Goal: Task Accomplishment & Management: Manage account settings

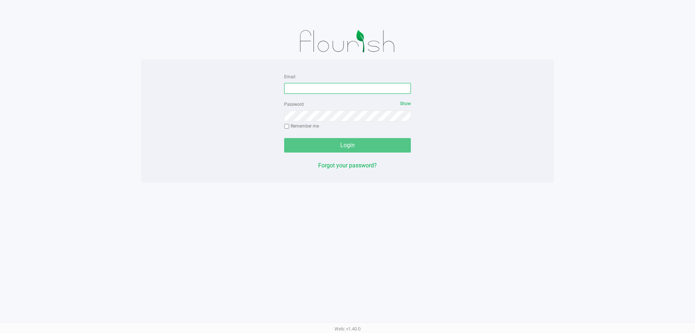
click at [352, 88] on input "Email" at bounding box center [347, 88] width 127 height 11
type input "[EMAIL_ADDRESS][DOMAIN_NAME]"
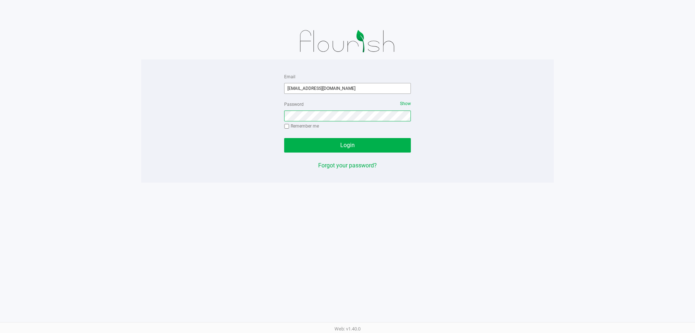
click at [284, 138] on button "Login" at bounding box center [347, 145] width 127 height 14
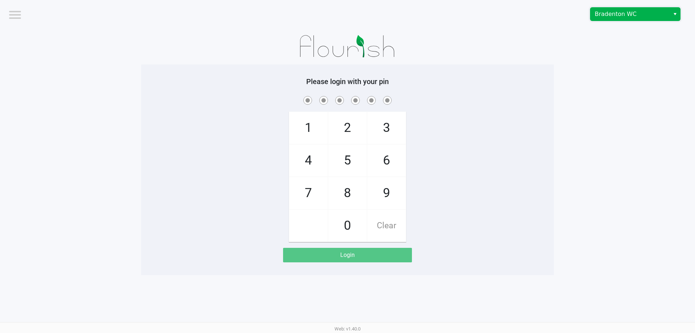
click at [619, 15] on span "Bradenton WC" at bounding box center [630, 14] width 71 height 9
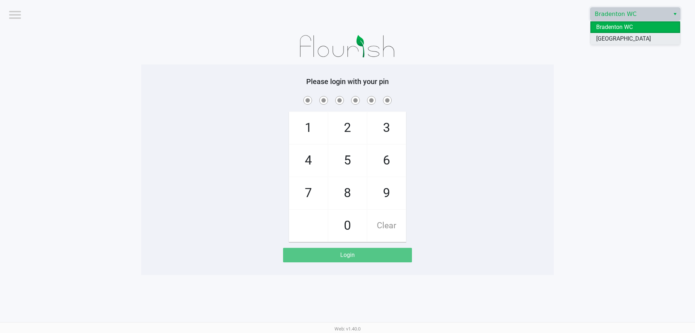
click at [619, 39] on span "[GEOGRAPHIC_DATA]" at bounding box center [623, 38] width 55 height 9
click at [356, 190] on span "8" at bounding box center [347, 193] width 38 height 32
checkbox input "true"
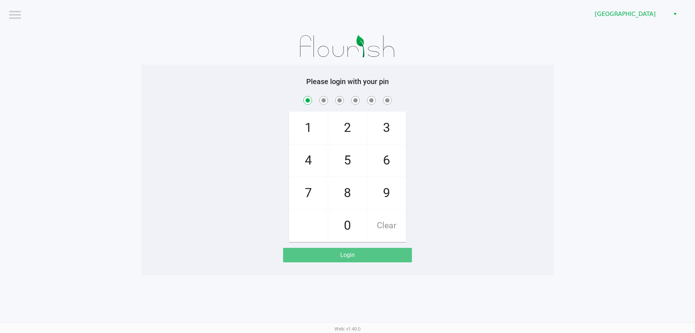
click at [360, 219] on span "0" at bounding box center [347, 226] width 38 height 32
checkbox input "true"
click at [385, 197] on span "9" at bounding box center [387, 193] width 38 height 32
checkbox input "true"
click at [312, 197] on span "7" at bounding box center [308, 193] width 38 height 32
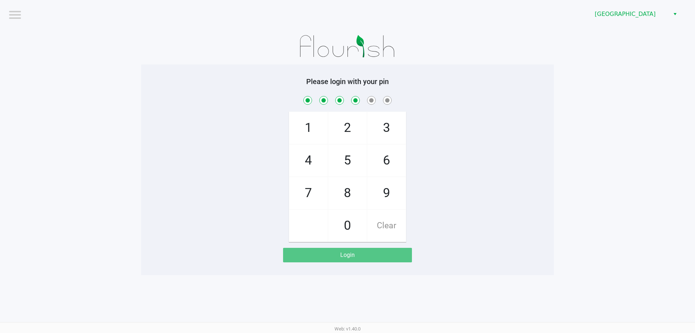
checkbox input "true"
click at [312, 197] on span "7" at bounding box center [308, 193] width 38 height 32
checkbox input "true"
click at [312, 138] on span "1" at bounding box center [308, 128] width 38 height 32
checkbox input "true"
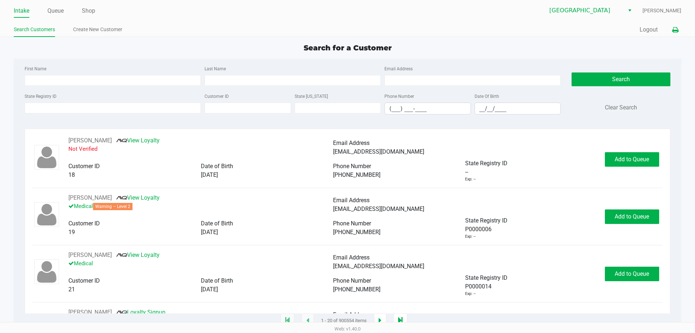
click at [675, 29] on icon at bounding box center [675, 30] width 6 height 5
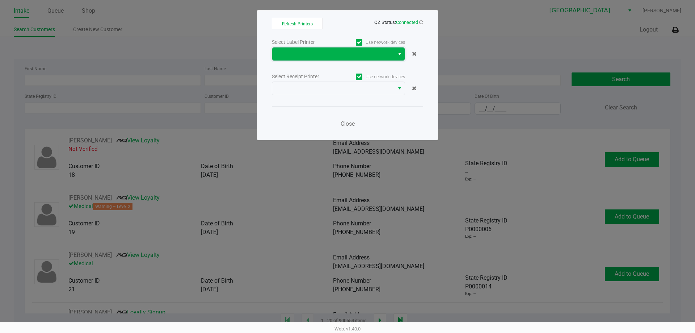
click at [360, 51] on span at bounding box center [333, 54] width 113 height 9
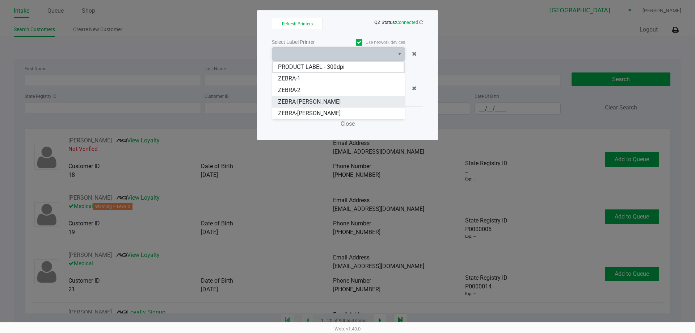
click at [348, 101] on li "ZEBRA-[PERSON_NAME]" at bounding box center [338, 102] width 133 height 12
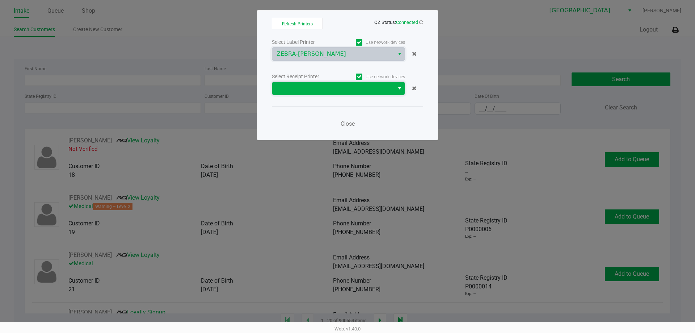
click at [370, 91] on span at bounding box center [333, 88] width 113 height 9
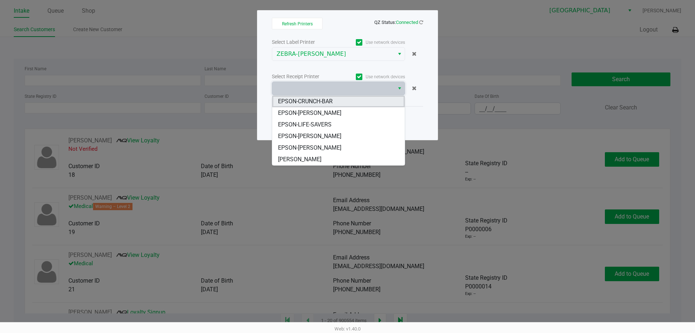
click at [366, 103] on li "EPSON-CRUNCH-BAR" at bounding box center [338, 102] width 133 height 12
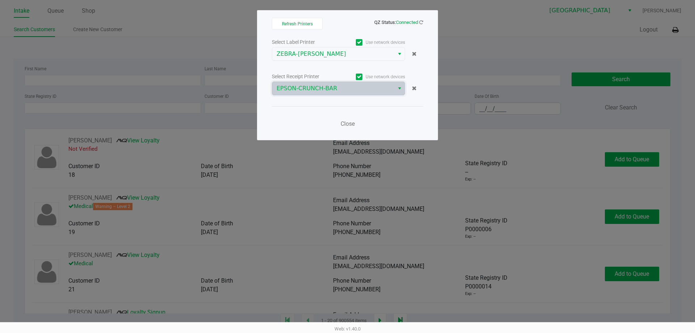
click at [396, 121] on div "Close" at bounding box center [347, 119] width 151 height 26
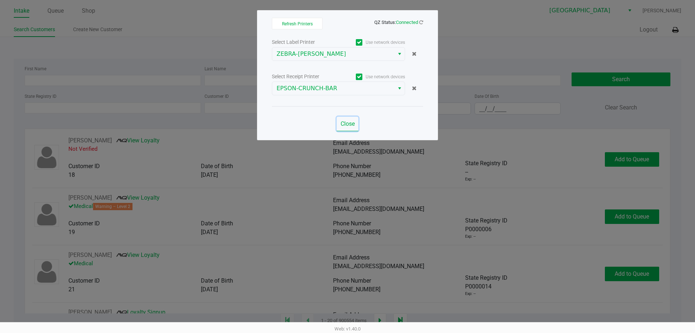
click at [351, 125] on span "Close" at bounding box center [348, 123] width 14 height 7
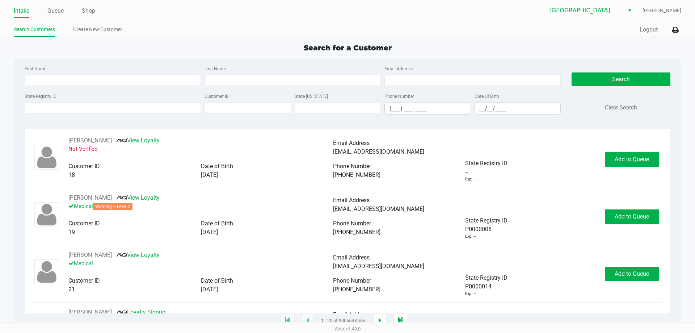
click at [440, 55] on div "Search for a Customer First Name Last Name Email Address State Registry ID Cust…" at bounding box center [347, 181] width 667 height 278
click at [55, 9] on link "Queue" at bounding box center [55, 11] width 16 height 10
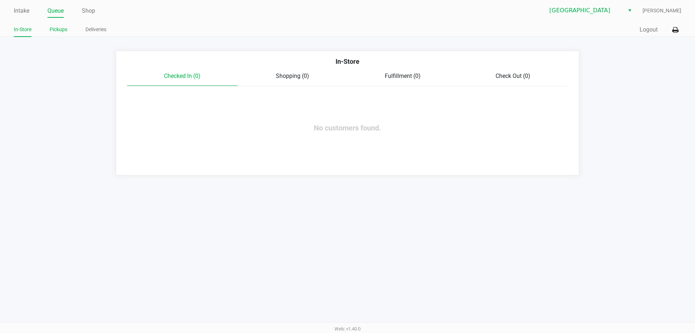
click at [58, 28] on link "Pickups" at bounding box center [59, 29] width 18 height 9
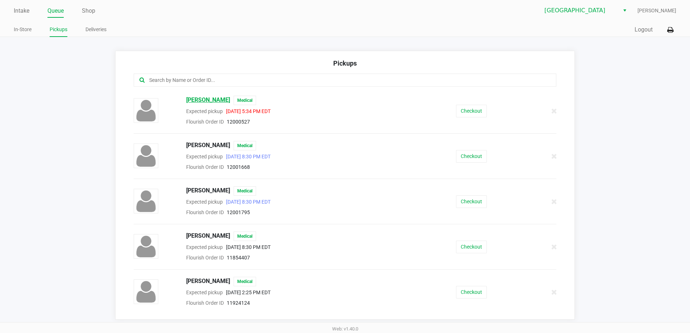
click at [230, 100] on span "[PERSON_NAME]" at bounding box center [208, 100] width 44 height 9
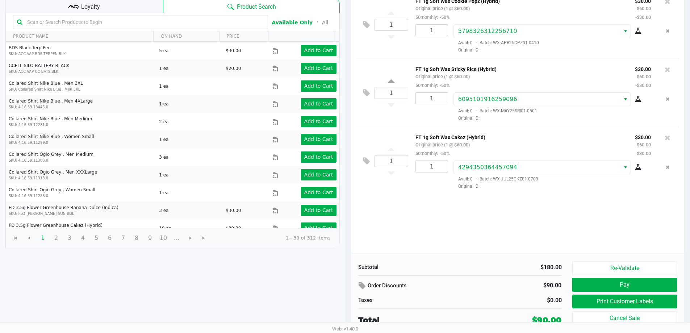
scroll to position [74, 0]
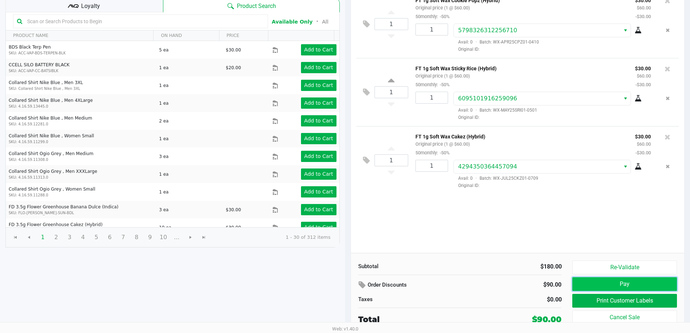
click at [613, 282] on button "Pay" at bounding box center [624, 284] width 104 height 14
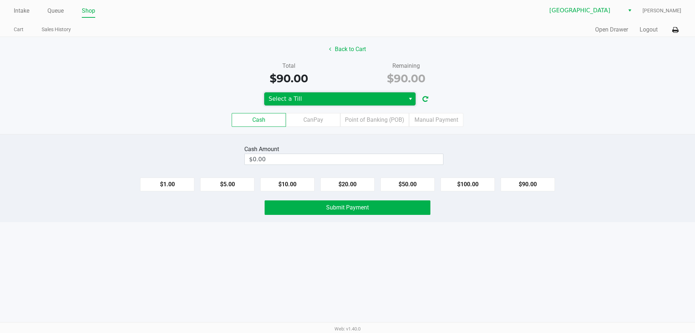
click at [335, 98] on span "Select a Till" at bounding box center [335, 99] width 132 height 9
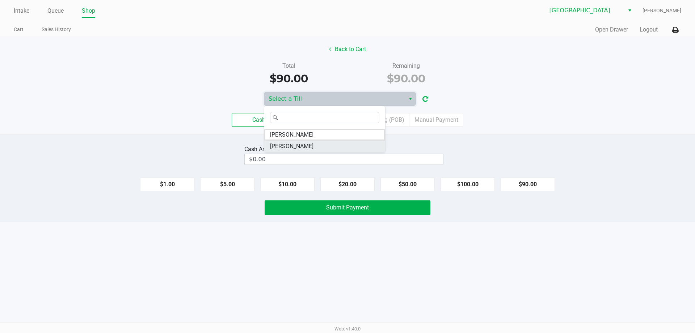
click at [322, 145] on li "[PERSON_NAME]" at bounding box center [324, 146] width 121 height 12
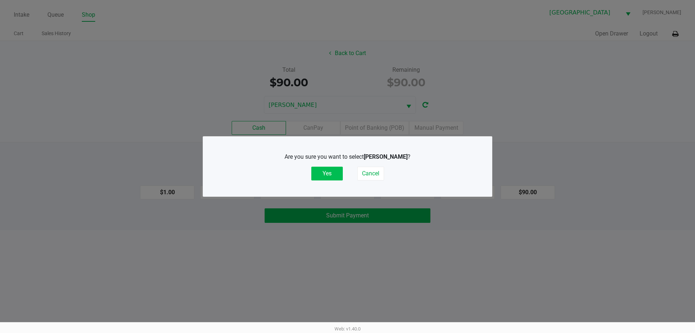
click at [332, 171] on button "Yes" at bounding box center [327, 174] width 32 height 14
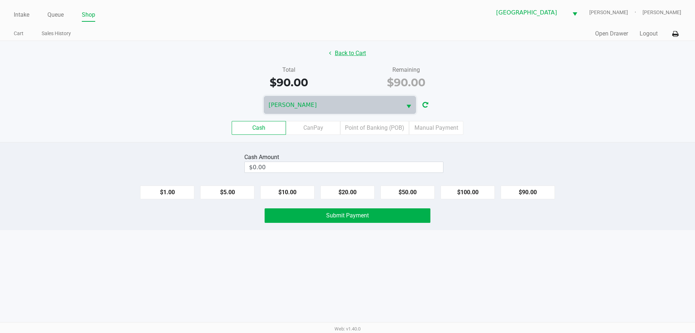
click at [351, 52] on button "Back to Cart" at bounding box center [347, 53] width 46 height 14
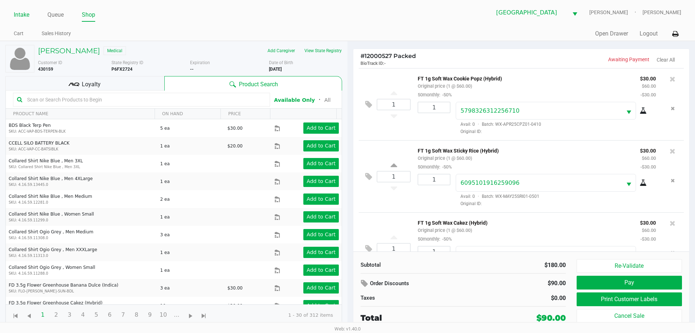
click at [20, 20] on link "Intake" at bounding box center [22, 15] width 16 height 10
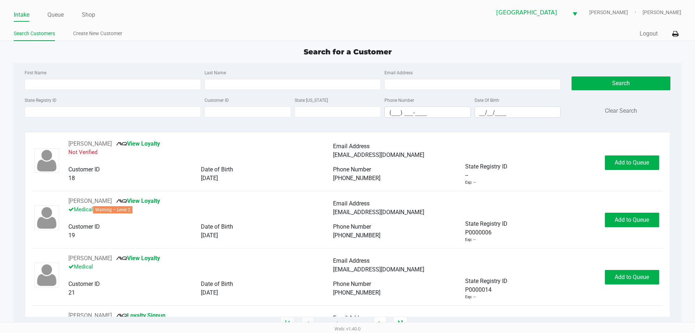
click at [462, 39] on div "Quick Sale Logout" at bounding box center [515, 33] width 334 height 13
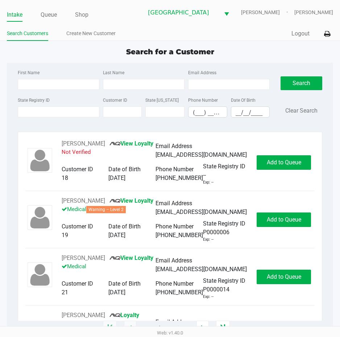
click at [217, 31] on div "Quick Sale Logout" at bounding box center [251, 33] width 163 height 13
click at [18, 12] on link "Intake" at bounding box center [15, 15] width 16 height 10
click at [56, 51] on div "Search for a Customer" at bounding box center [169, 51] width 337 height 11
type input "[PERSON_NAME]"
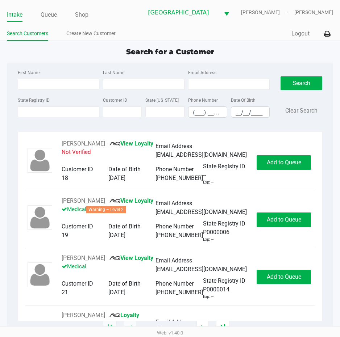
type input "[DATE]"
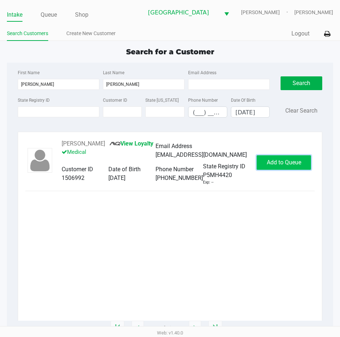
click at [282, 165] on span "Add to Queue" at bounding box center [284, 162] width 34 height 7
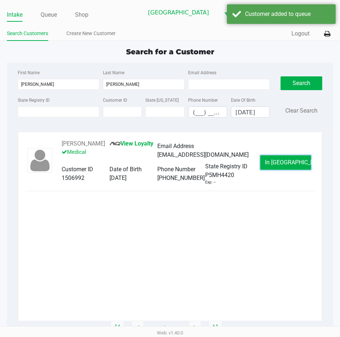
click at [282, 165] on span "In [GEOGRAPHIC_DATA]" at bounding box center [295, 162] width 61 height 7
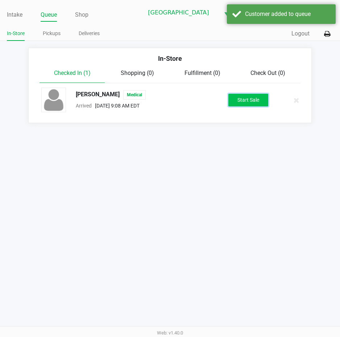
click at [244, 97] on button "Start Sale" at bounding box center [248, 100] width 40 height 13
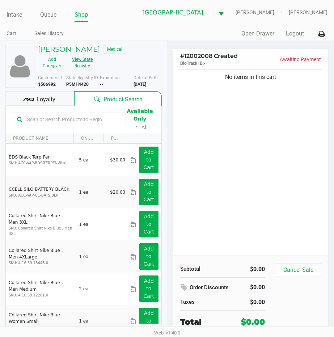
click at [88, 70] on button "View State Registry" at bounding box center [80, 63] width 29 height 18
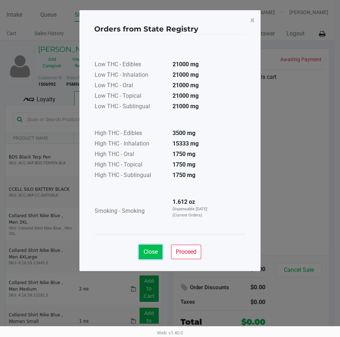
click at [152, 253] on span "Close" at bounding box center [150, 251] width 14 height 7
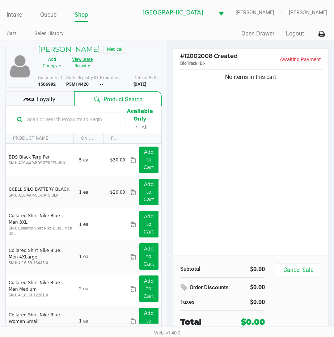
click at [66, 54] on button "View State Registry" at bounding box center [80, 63] width 29 height 18
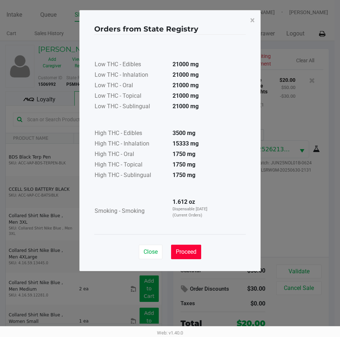
click at [176, 251] on span "Proceed" at bounding box center [186, 251] width 21 height 7
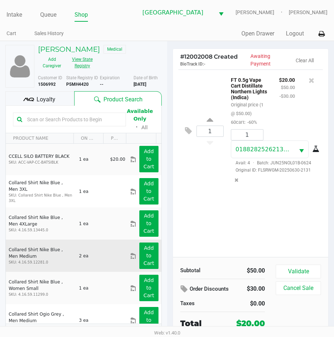
scroll to position [109, 0]
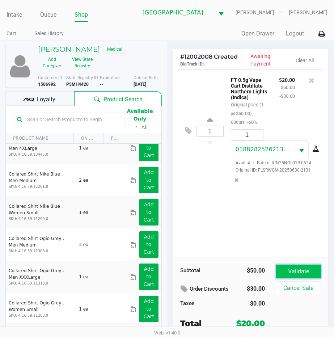
click at [295, 278] on button "Validate" at bounding box center [298, 272] width 45 height 14
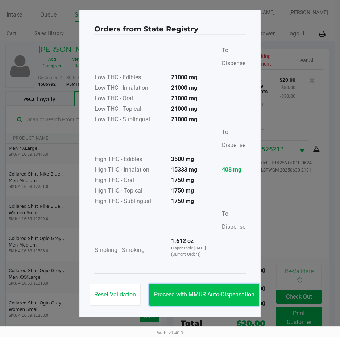
click at [245, 293] on span "Proceed with MMUR Auto-Dispensation" at bounding box center [204, 294] width 100 height 7
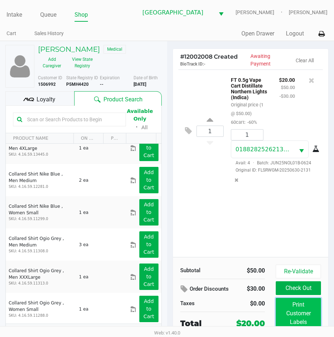
click at [290, 311] on button "Print Customer Labels" at bounding box center [298, 313] width 45 height 31
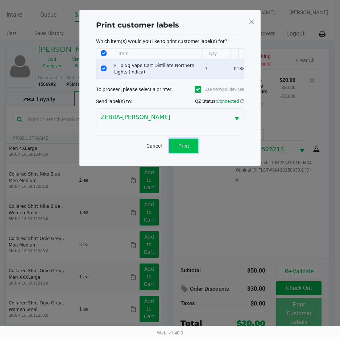
click at [189, 153] on button "Print" at bounding box center [183, 146] width 29 height 14
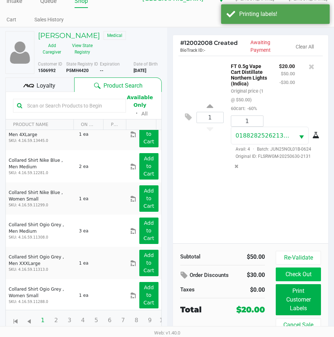
scroll to position [21, 0]
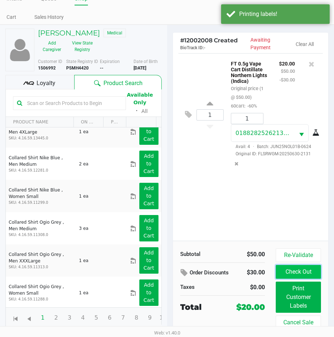
click at [298, 269] on button "Check Out" at bounding box center [298, 272] width 45 height 14
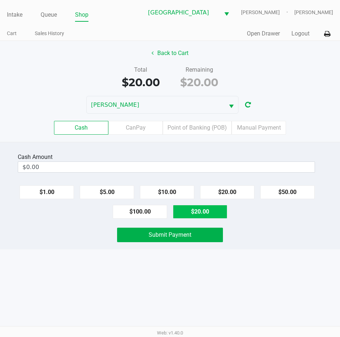
click at [201, 206] on button "$20.00" at bounding box center [200, 212] width 54 height 14
type input "$20.00"
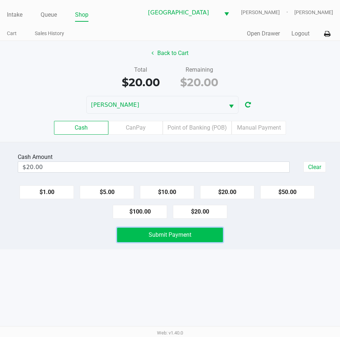
click at [165, 231] on button "Submit Payment" at bounding box center [170, 235] width 106 height 14
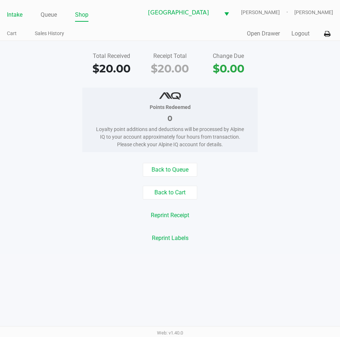
click at [14, 14] on link "Intake" at bounding box center [15, 15] width 16 height 10
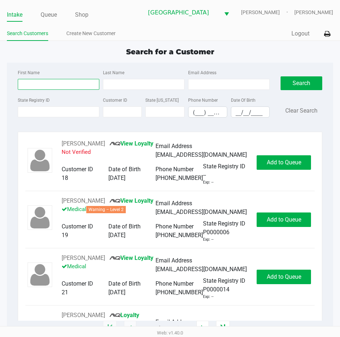
click at [31, 85] on input "First Name" at bounding box center [58, 84] width 81 height 11
type input "[PERSON_NAME]"
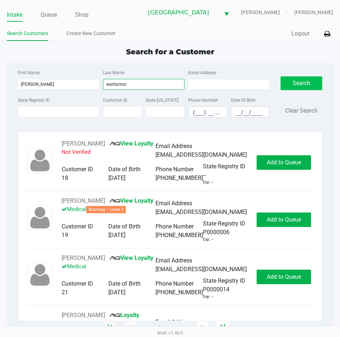
type input "warburton"
click at [291, 79] on button "Search" at bounding box center [301, 83] width 42 height 14
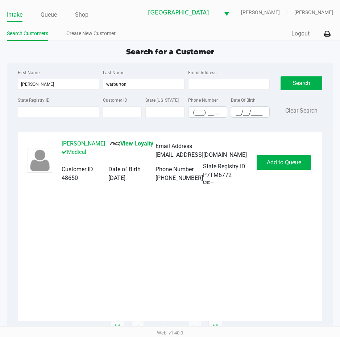
click at [105, 140] on button "[PERSON_NAME]" at bounding box center [83, 143] width 43 height 9
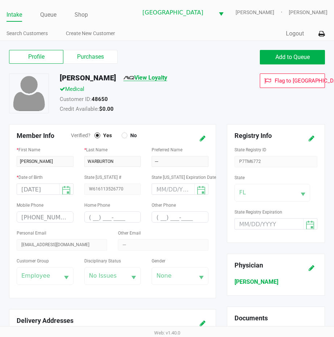
click at [167, 81] on link "View Loyalty" at bounding box center [145, 77] width 44 height 7
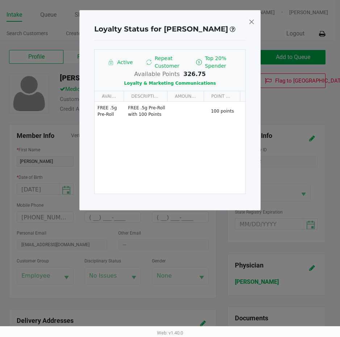
click at [251, 20] on span at bounding box center [251, 22] width 7 height 12
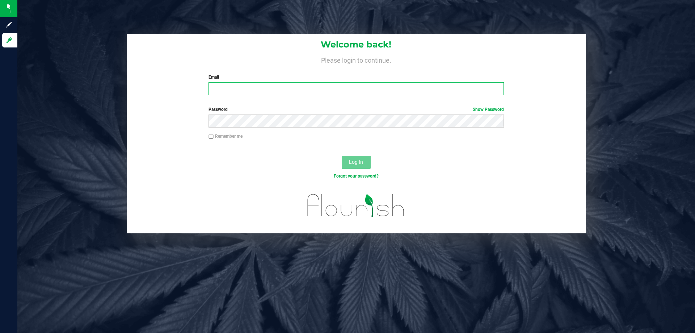
click at [236, 92] on input "Email" at bounding box center [356, 88] width 295 height 13
type input "[EMAIL_ADDRESS][DOMAIN_NAME]"
click at [363, 160] on span "Log In" at bounding box center [356, 162] width 14 height 6
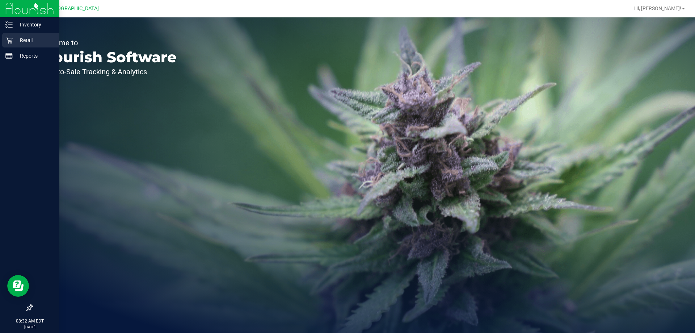
click at [29, 37] on p "Retail" at bounding box center [34, 40] width 43 height 9
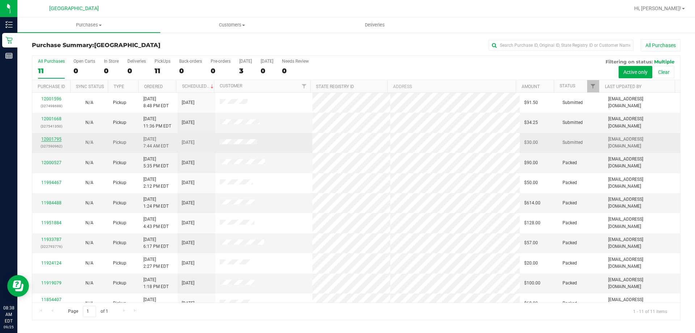
click at [50, 139] on link "12001795" at bounding box center [51, 139] width 20 height 5
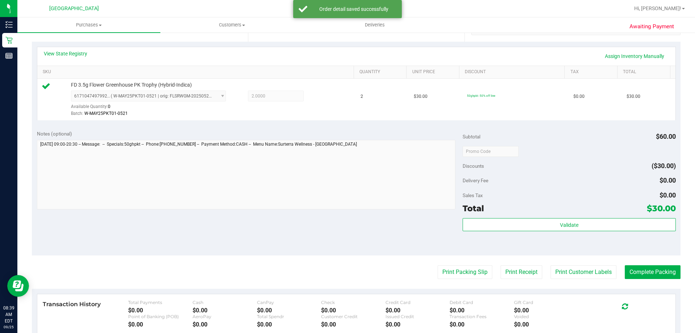
scroll to position [181, 0]
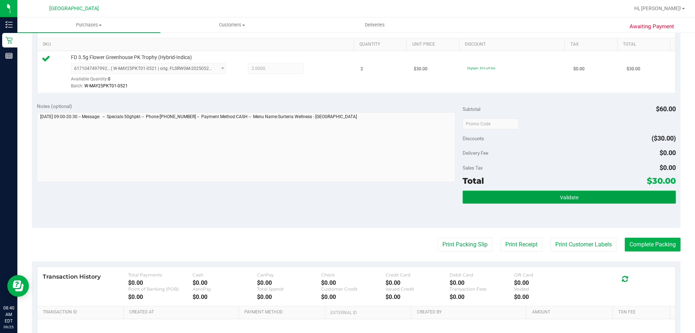
click at [550, 194] on button "Validate" at bounding box center [569, 196] width 213 height 13
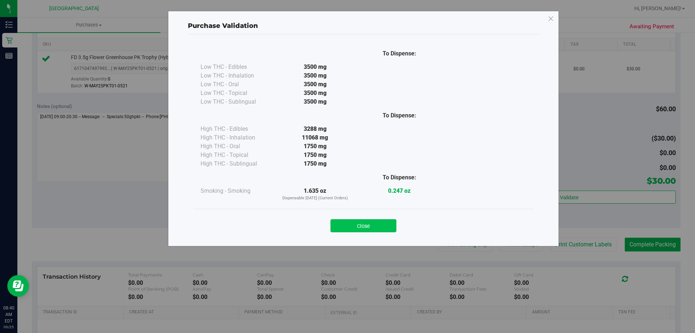
click at [378, 228] on button "Close" at bounding box center [364, 225] width 66 height 13
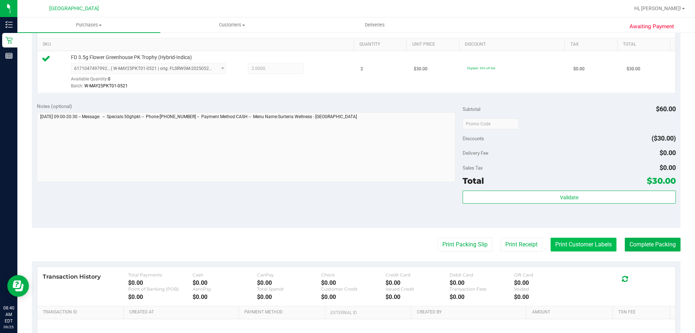
click at [563, 240] on button "Print Customer Labels" at bounding box center [584, 245] width 66 height 14
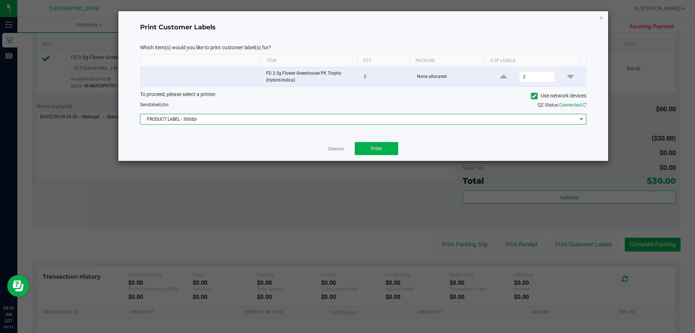
click at [581, 118] on span at bounding box center [582, 119] width 6 height 6
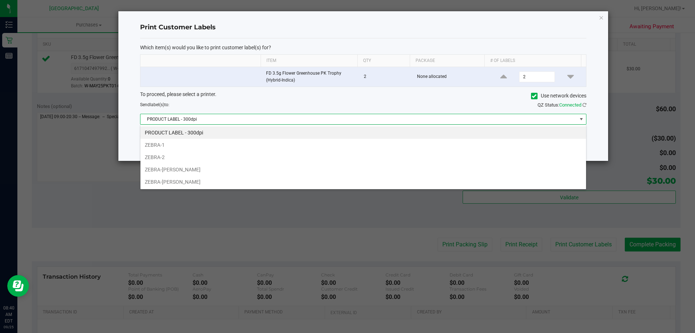
scroll to position [11, 446]
click at [280, 169] on li "ZEBRA-[PERSON_NAME]" at bounding box center [363, 169] width 446 height 12
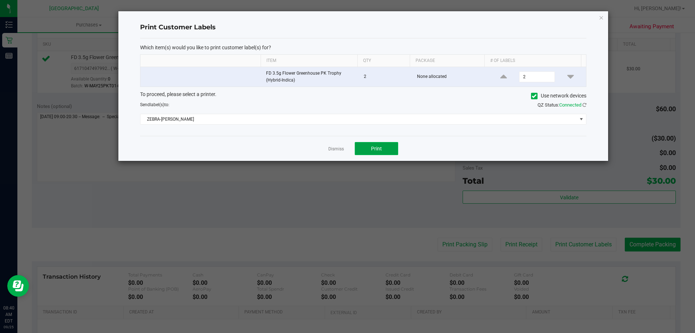
click at [370, 144] on button "Print" at bounding box center [376, 148] width 43 height 13
click at [336, 151] on link "Dismiss" at bounding box center [336, 149] width 16 height 6
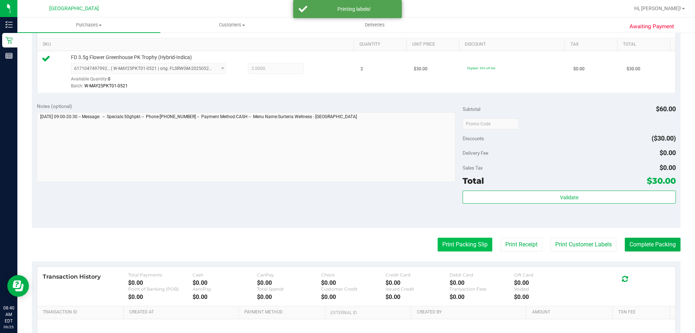
click at [445, 243] on button "Print Packing Slip" at bounding box center [465, 245] width 55 height 14
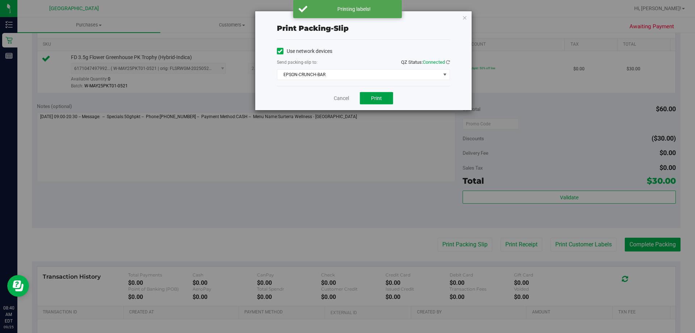
click at [374, 100] on span "Print" at bounding box center [376, 98] width 11 height 6
click at [334, 96] on link "Cancel" at bounding box center [341, 99] width 15 height 8
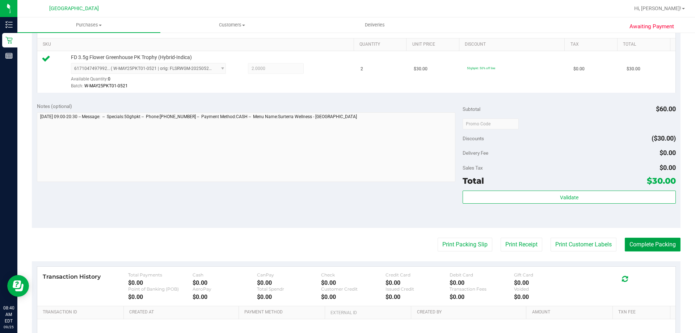
click at [646, 242] on button "Complete Packing" at bounding box center [653, 245] width 56 height 14
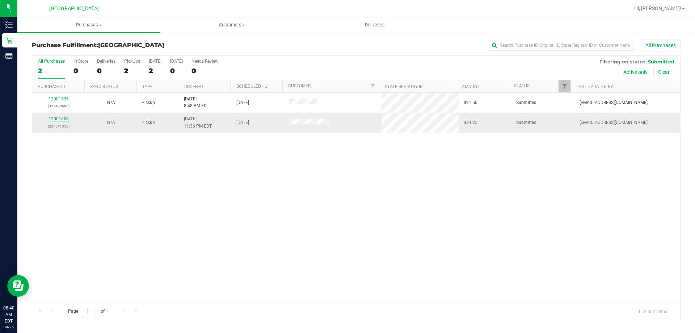
click at [64, 118] on link "12001668" at bounding box center [59, 118] width 20 height 5
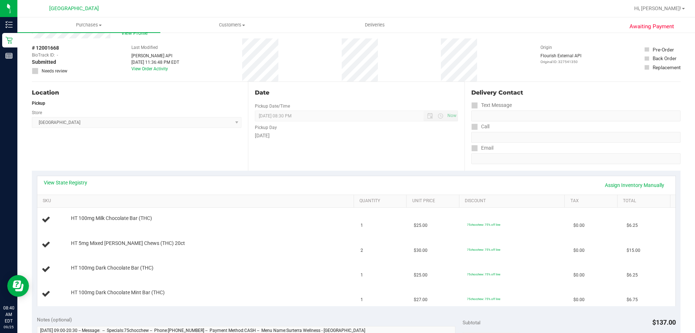
scroll to position [36, 0]
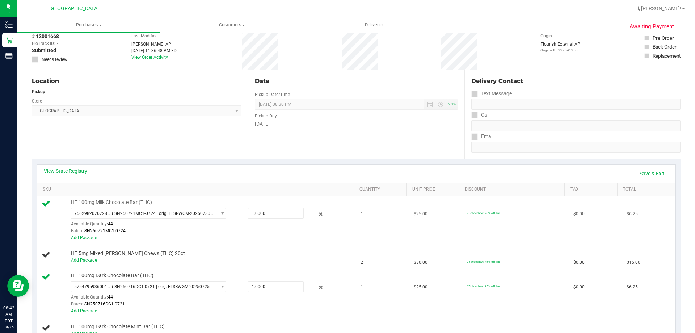
click at [84, 235] on link "Add Package" at bounding box center [84, 237] width 26 height 5
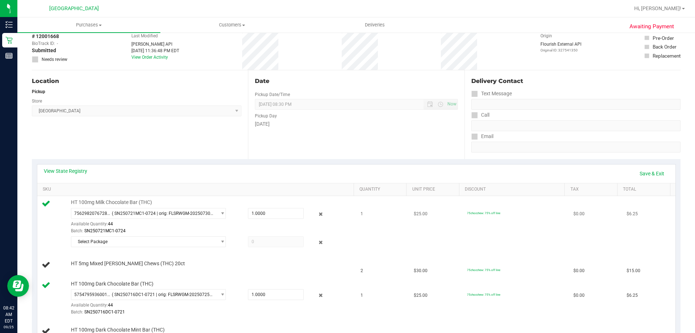
click at [56, 234] on div "HT 100mg Milk Chocolate Bar (THC) 7562982076728570 ( SN250721MC1-0724 | orig: F…" at bounding box center [197, 224] width 311 height 50
click at [278, 202] on div "HT 100mg Milk Chocolate Bar (THC) 7562982076728570 ( SN250721MC1-0724 | orig: F…" at bounding box center [208, 224] width 283 height 50
click at [101, 91] on div "Pickup" at bounding box center [137, 91] width 210 height 7
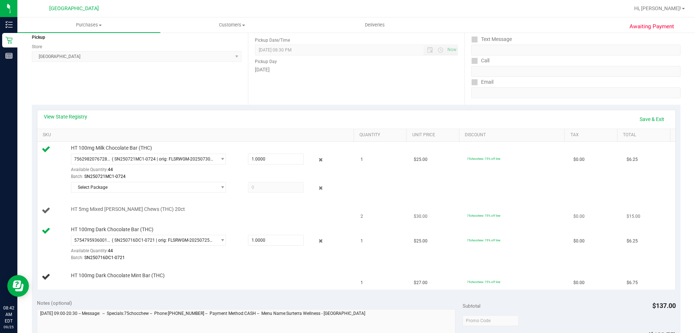
scroll to position [109, 0]
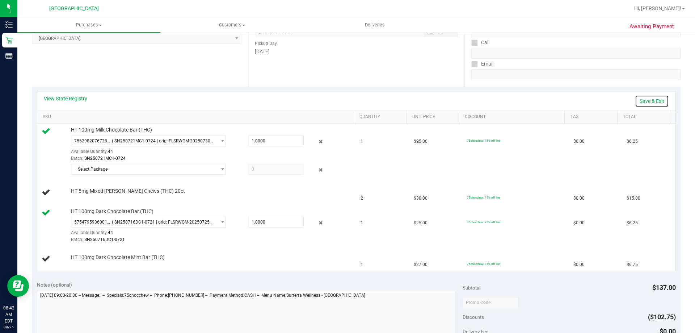
click at [651, 100] on link "Save & Exit" at bounding box center [652, 101] width 34 height 12
click at [134, 193] on span "HT 5mg Mixed Berry Chews (THC) 20ct" at bounding box center [128, 191] width 114 height 7
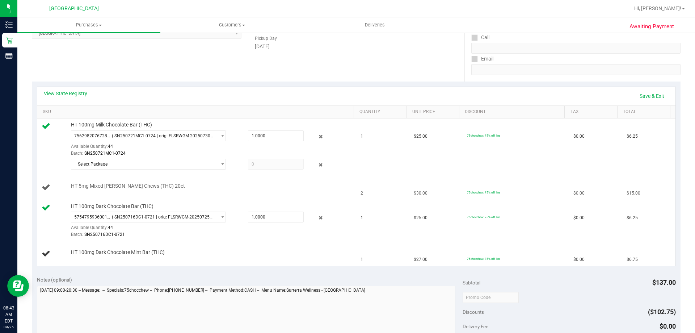
scroll to position [116, 0]
click at [112, 189] on div "HT 5mg Mixed Berry Chews (THC) 20ct" at bounding box center [197, 186] width 311 height 10
click at [105, 190] on td "HT 5mg Mixed Berry Chews (THC) 20ct" at bounding box center [196, 185] width 319 height 25
click at [104, 191] on td "HT 5mg Mixed Berry Chews (THC) 20ct" at bounding box center [196, 185] width 319 height 25
click at [647, 93] on link "Save & Exit" at bounding box center [652, 94] width 34 height 12
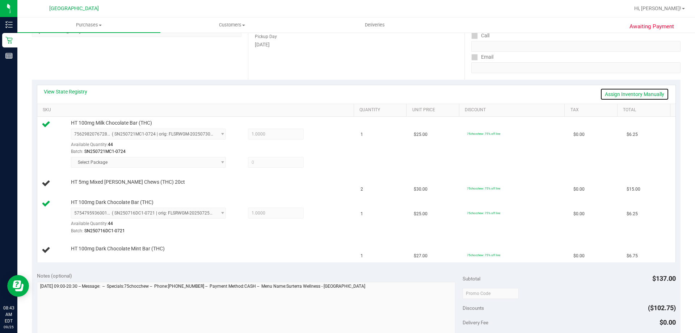
click at [626, 96] on link "Assign Inventory Manually" at bounding box center [634, 94] width 69 height 12
click at [642, 95] on link "Save & Exit" at bounding box center [652, 94] width 34 height 12
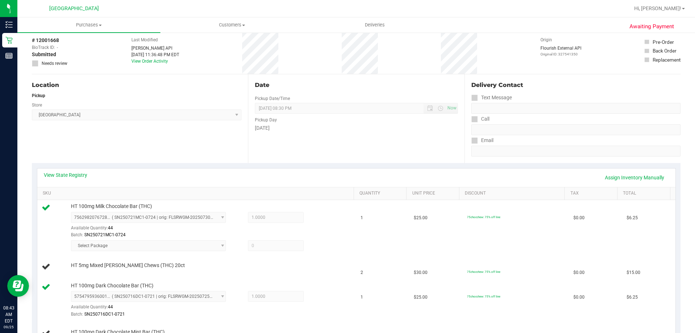
scroll to position [0, 0]
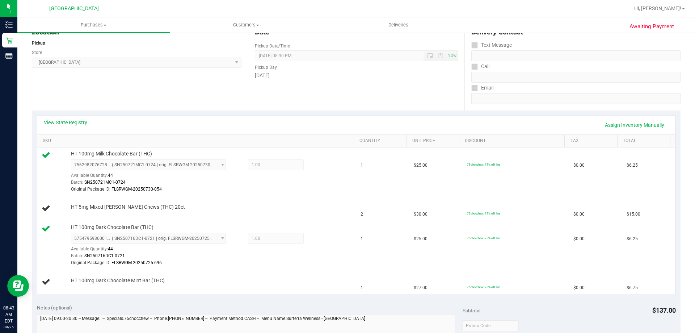
scroll to position [85, 0]
click at [617, 123] on link "Assign Inventory Manually" at bounding box center [634, 124] width 69 height 12
click at [85, 210] on link "Add Package" at bounding box center [84, 211] width 26 height 5
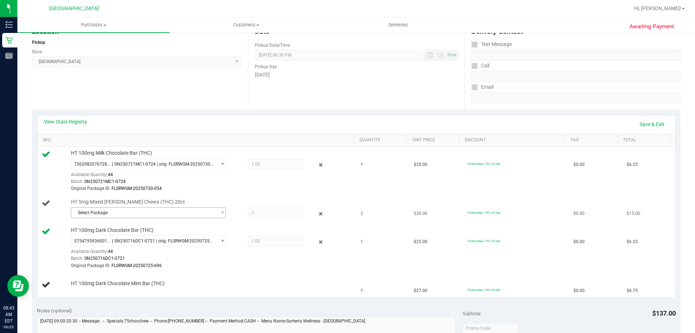
click at [186, 209] on span "Select Package" at bounding box center [143, 212] width 145 height 10
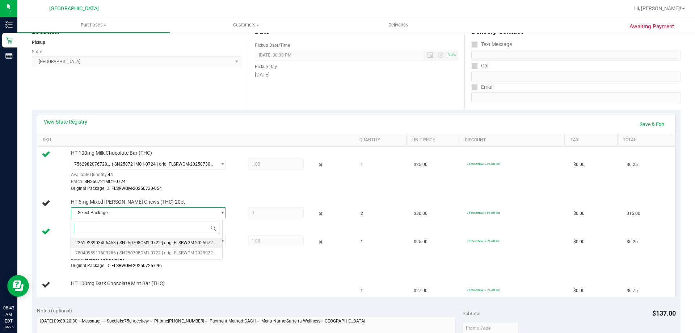
click at [174, 244] on span "( SN250708CM1-0722 | orig: FLSRWGM-20250727-670 )" at bounding box center [172, 242] width 110 height 5
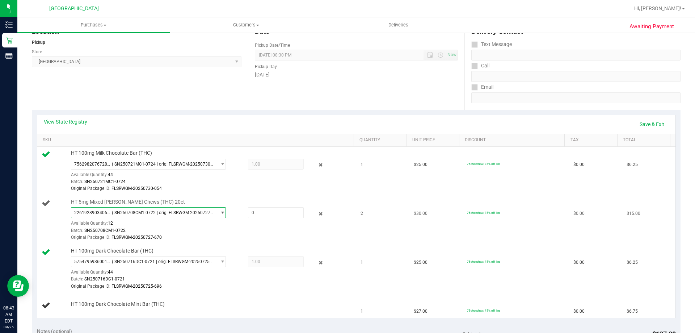
click at [194, 214] on span "( SN250708CM1-0722 | orig: FLSRWGM-20250727-670 )" at bounding box center [163, 212] width 102 height 5
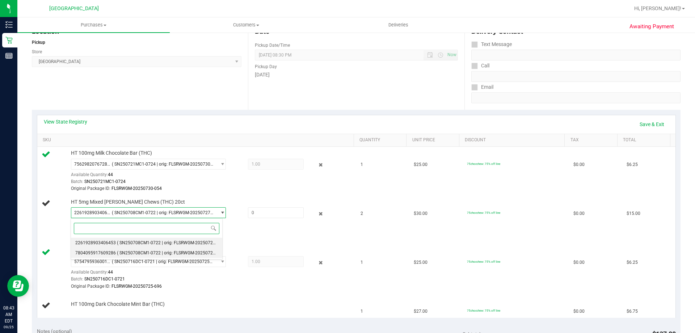
click at [181, 252] on span "( SN250708CM1-0722 | orig: FLSRWGM-20250727-616 )" at bounding box center [172, 252] width 110 height 5
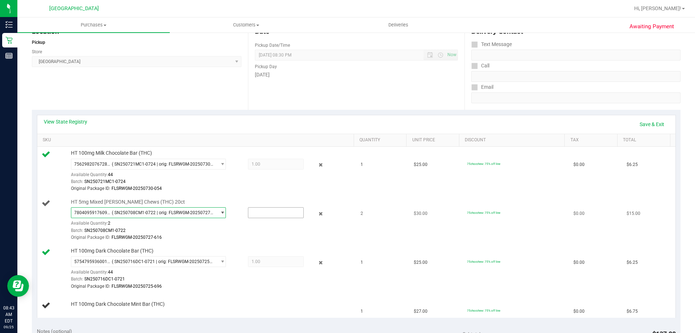
click at [263, 211] on input "text" at bounding box center [275, 212] width 55 height 10
type input "2"
click at [317, 241] on div at bounding box center [211, 241] width 280 height 0
type input "2.0000"
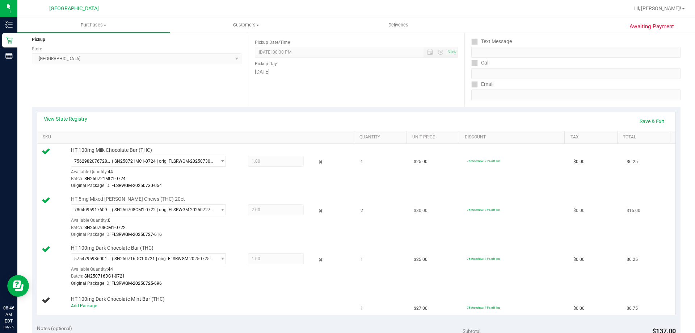
scroll to position [49, 0]
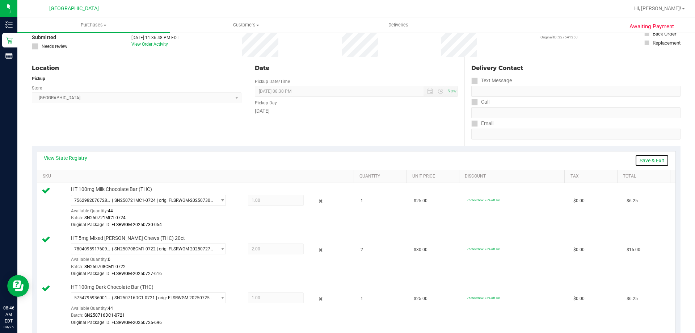
click at [641, 160] on link "Save & Exit" at bounding box center [652, 160] width 34 height 12
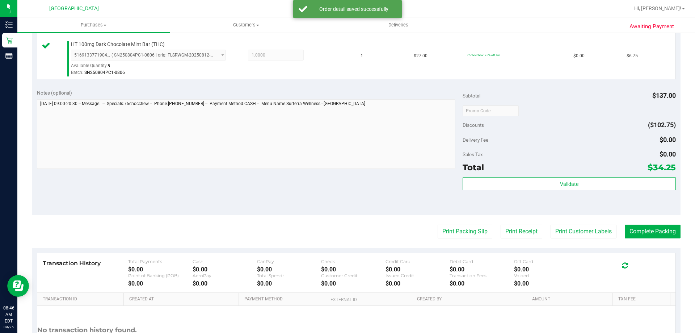
scroll to position [375, 0]
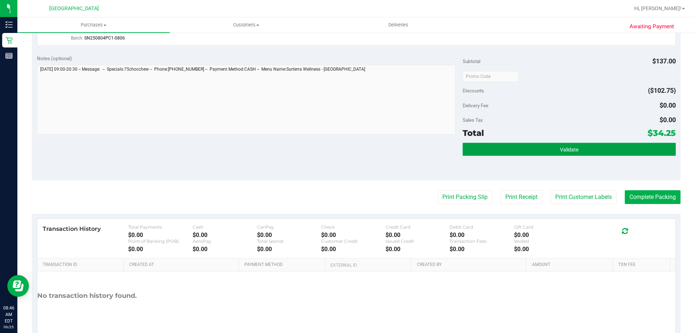
click at [526, 146] on button "Validate" at bounding box center [569, 149] width 213 height 13
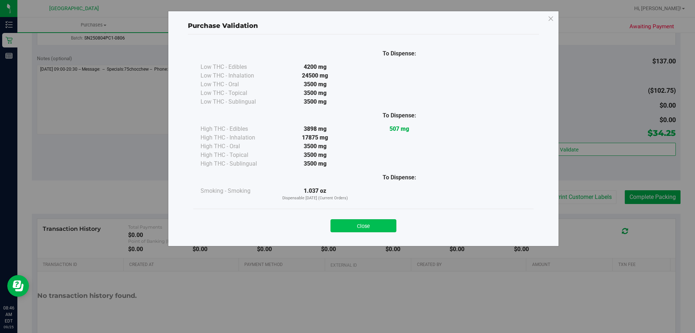
click at [365, 223] on button "Close" at bounding box center [364, 225] width 66 height 13
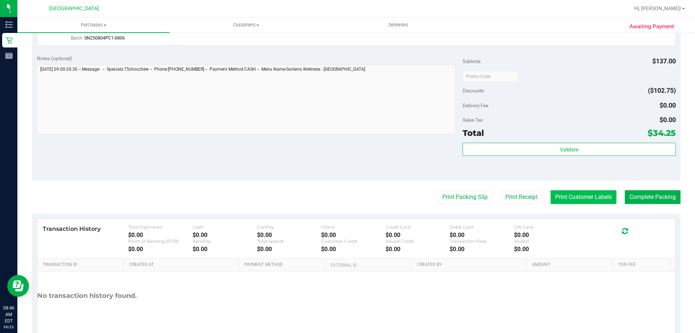
click at [578, 198] on button "Print Customer Labels" at bounding box center [584, 197] width 66 height 14
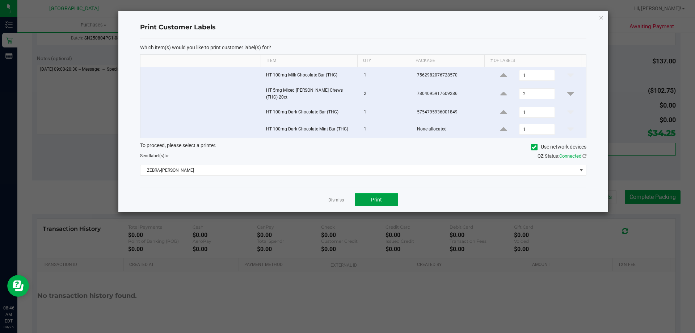
click at [373, 198] on span "Print" at bounding box center [376, 200] width 11 height 6
click at [336, 197] on link "Dismiss" at bounding box center [336, 200] width 16 height 6
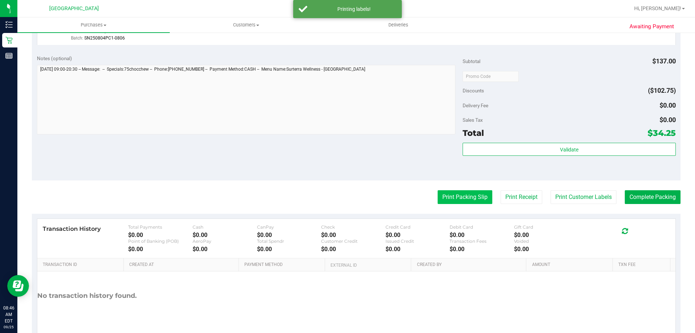
click at [443, 193] on button "Print Packing Slip" at bounding box center [465, 197] width 55 height 14
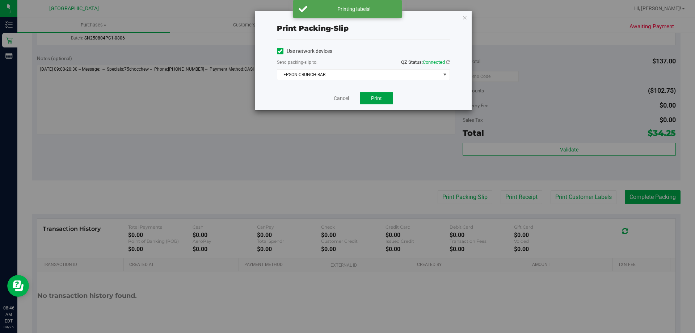
click at [374, 99] on span "Print" at bounding box center [376, 98] width 11 height 6
click at [343, 97] on link "Cancel" at bounding box center [341, 99] width 15 height 8
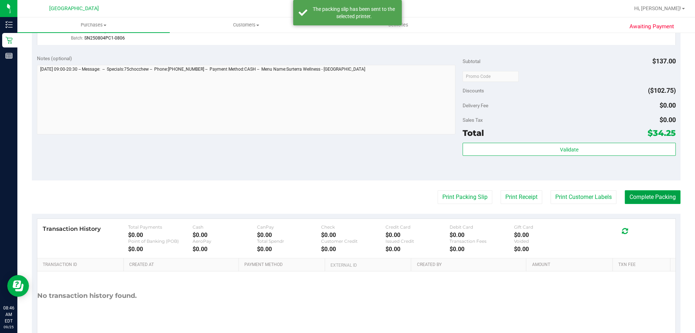
click at [646, 194] on button "Complete Packing" at bounding box center [653, 197] width 56 height 14
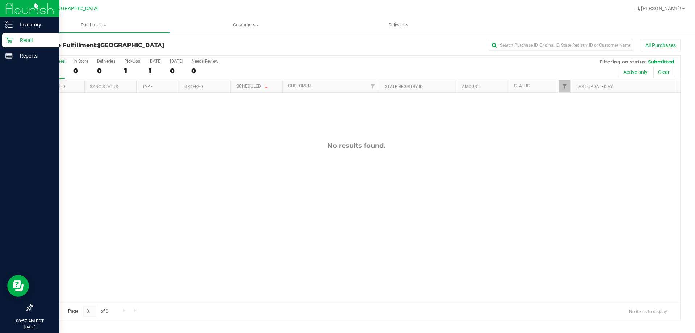
click at [28, 39] on p "Retail" at bounding box center [34, 40] width 43 height 9
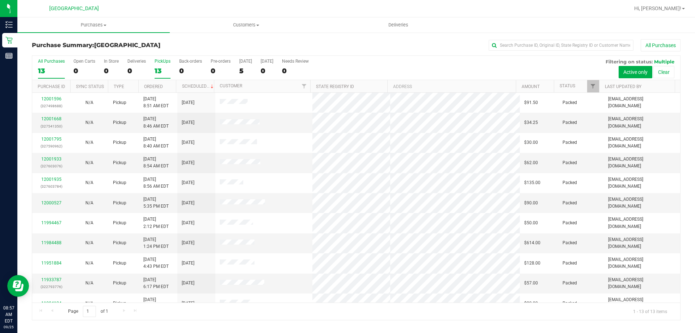
click at [161, 60] on div "PickUps" at bounding box center [163, 61] width 16 height 5
click at [0, 0] on input "PickUps 13" at bounding box center [0, 0] width 0 height 0
click at [141, 10] on div at bounding box center [380, 8] width 500 height 14
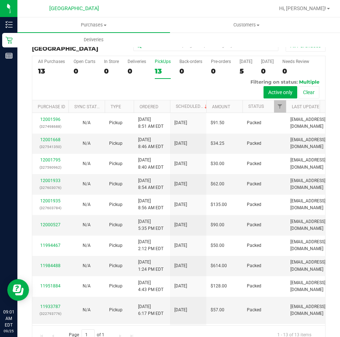
click at [161, 10] on div at bounding box center [202, 8] width 144 height 14
click at [151, 6] on div at bounding box center [202, 8] width 144 height 14
click at [134, 6] on div at bounding box center [202, 8] width 144 height 14
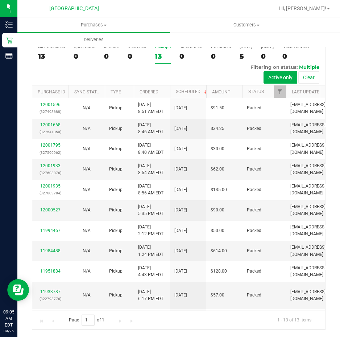
click at [169, 9] on div at bounding box center [202, 8] width 144 height 14
